Goal: Navigation & Orientation: Understand site structure

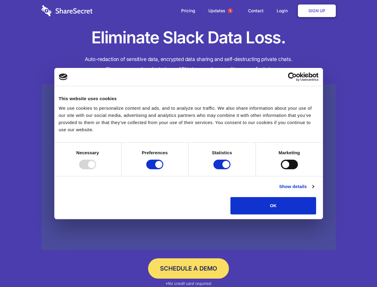
click at [96, 169] on div at bounding box center [87, 165] width 17 height 10
click at [163, 169] on input "Preferences" at bounding box center [154, 165] width 17 height 10
checkbox input "false"
click at [223, 169] on input "Statistics" at bounding box center [222, 165] width 17 height 10
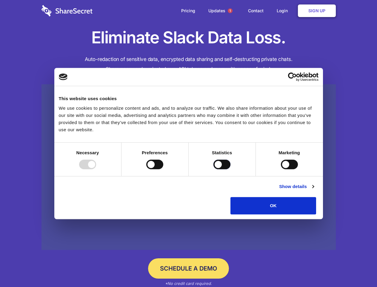
checkbox input "false"
click at [281, 169] on input "Marketing" at bounding box center [289, 165] width 17 height 10
checkbox input "true"
click at [314, 190] on link "Show details" at bounding box center [296, 186] width 35 height 7
